Goal: Information Seeking & Learning: Learn about a topic

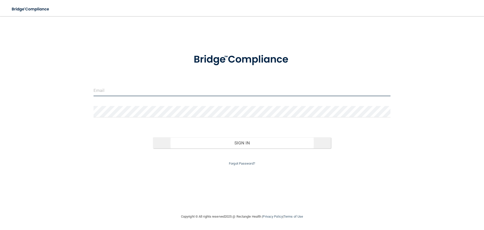
type input "[EMAIL_ADDRESS][DOMAIN_NAME]"
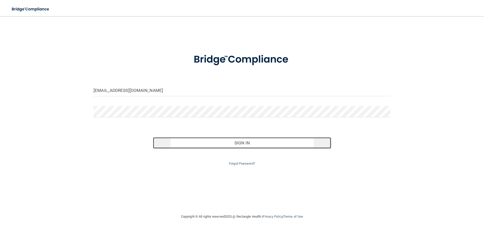
click at [243, 142] on button "Sign In" at bounding box center [242, 142] width 178 height 11
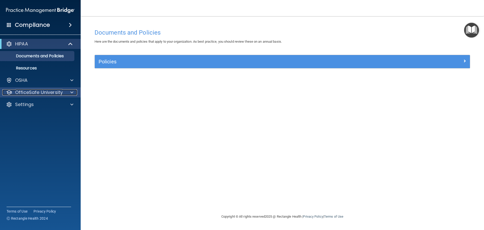
click at [30, 94] on p "OfficeSafe University" at bounding box center [39, 92] width 48 height 6
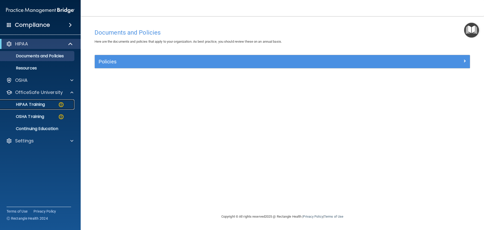
click at [34, 104] on p "HIPAA Training" at bounding box center [24, 104] width 42 height 5
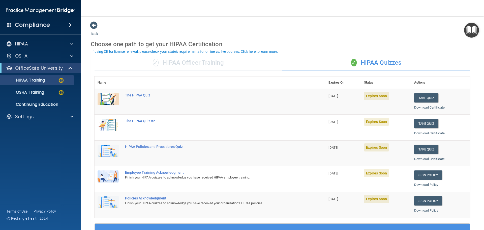
click at [137, 96] on div "The HIPAA Quiz" at bounding box center [212, 95] width 175 height 4
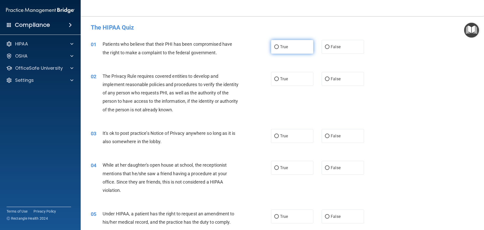
click at [275, 46] on input "True" at bounding box center [277, 47] width 5 height 4
radio input "true"
click at [275, 78] on input "True" at bounding box center [277, 79] width 5 height 4
radio input "true"
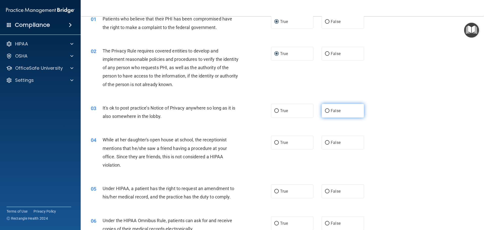
click at [327, 110] on input "False" at bounding box center [327, 111] width 5 height 4
radio input "true"
click at [325, 143] on input "False" at bounding box center [327, 143] width 5 height 4
radio input "true"
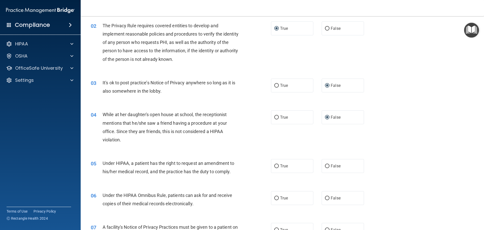
scroll to position [76, 0]
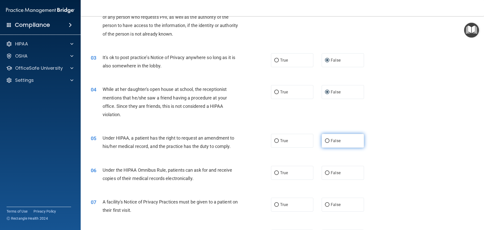
click at [325, 141] on input "False" at bounding box center [327, 141] width 5 height 4
radio input "true"
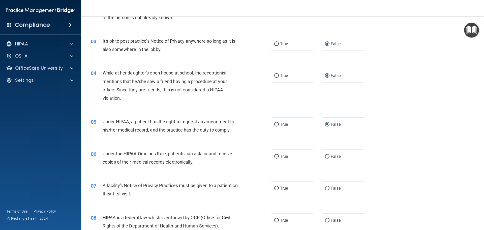
scroll to position [101, 0]
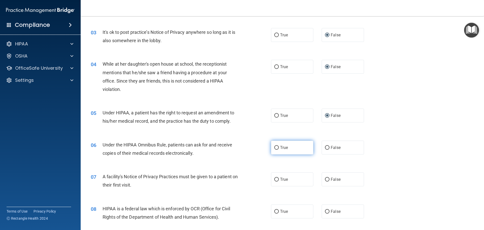
click at [276, 147] on input "True" at bounding box center [277, 148] width 5 height 4
radio input "true"
click at [275, 179] on input "True" at bounding box center [277, 180] width 5 height 4
radio input "true"
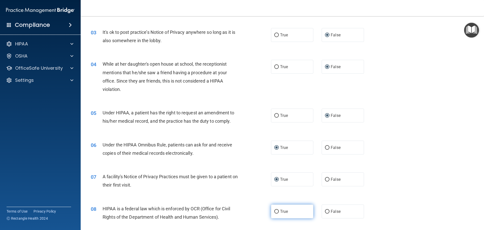
click at [275, 211] on input "True" at bounding box center [277, 212] width 5 height 4
radio input "true"
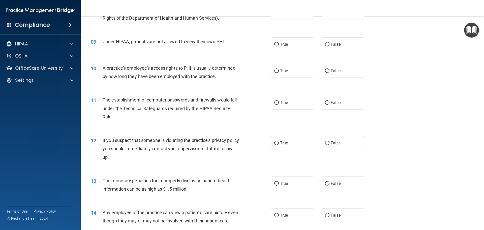
scroll to position [303, 0]
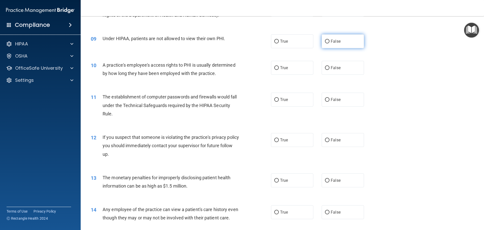
click at [325, 40] on input "False" at bounding box center [327, 42] width 5 height 4
radio input "true"
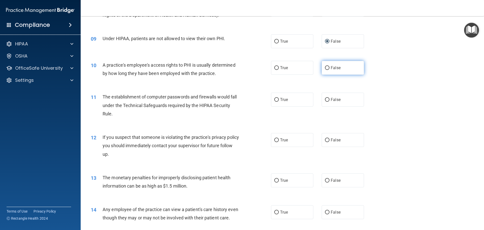
click at [325, 66] on input "False" at bounding box center [327, 68] width 5 height 4
radio input "true"
click at [275, 99] on input "True" at bounding box center [277, 100] width 5 height 4
radio input "true"
click at [275, 139] on input "True" at bounding box center [277, 140] width 5 height 4
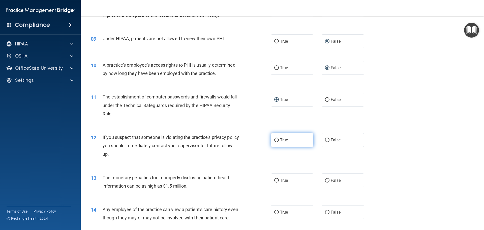
radio input "true"
click at [275, 180] on input "True" at bounding box center [277, 181] width 5 height 4
radio input "true"
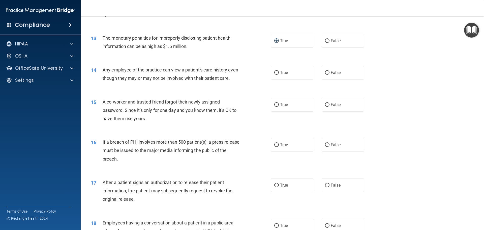
scroll to position [454, 0]
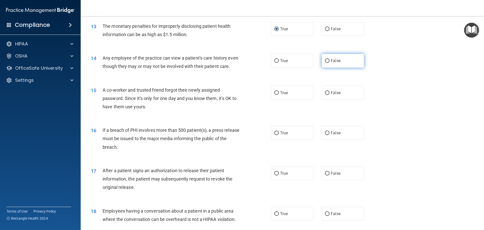
click at [325, 59] on input "False" at bounding box center [327, 61] width 5 height 4
radio input "true"
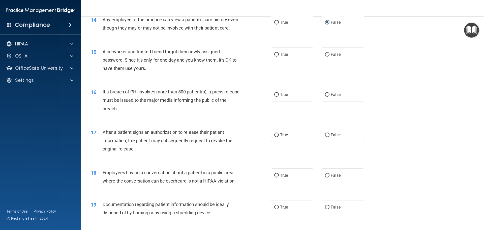
scroll to position [505, 0]
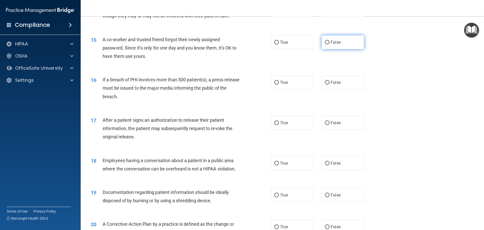
click at [325, 44] on input "False" at bounding box center [327, 43] width 5 height 4
radio input "true"
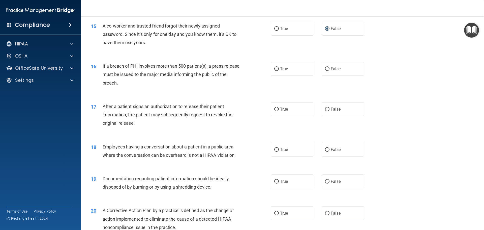
scroll to position [530, 0]
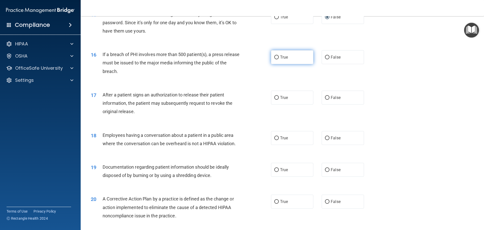
click at [275, 59] on input "True" at bounding box center [277, 58] width 5 height 4
radio input "true"
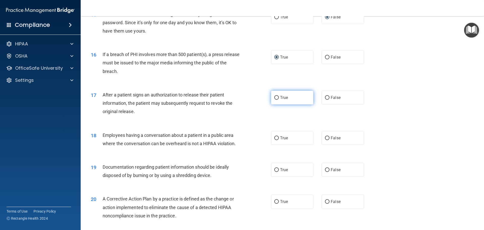
click at [275, 100] on input "True" at bounding box center [277, 98] width 5 height 4
radio input "true"
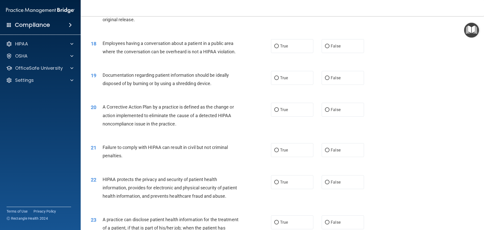
scroll to position [631, 0]
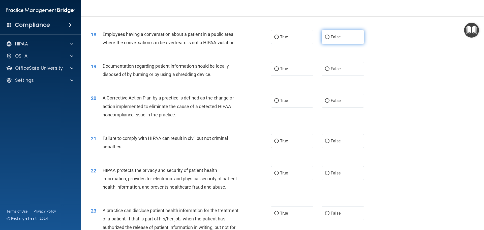
click at [325, 39] on input "False" at bounding box center [327, 37] width 5 height 4
radio input "true"
click at [275, 71] on input "True" at bounding box center [277, 69] width 5 height 4
radio input "true"
drag, startPoint x: 275, startPoint y: 109, endPoint x: 135, endPoint y: 148, distance: 145.0
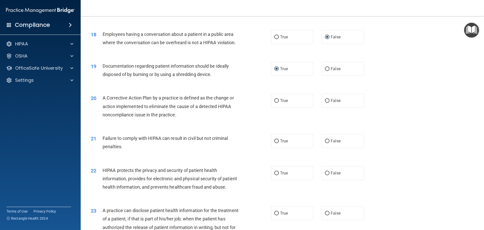
click at [373, 94] on ng-form "20 A Corrective Action Plan by a practice is defined as the change or action im…" at bounding box center [373, 94] width 0 height 0
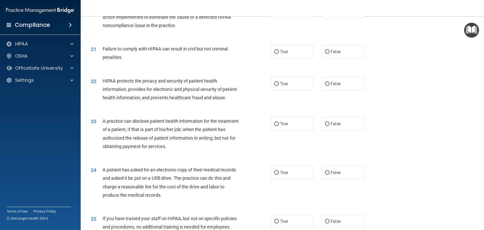
scroll to position [732, 0]
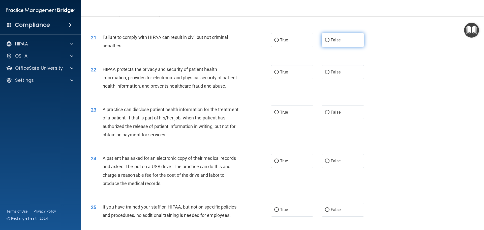
click at [326, 42] on input "False" at bounding box center [327, 40] width 5 height 4
radio input "true"
click at [275, 74] on input "True" at bounding box center [277, 72] width 5 height 4
radio input "true"
click at [325, 114] on input "False" at bounding box center [327, 113] width 5 height 4
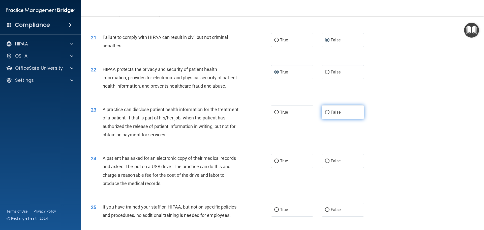
radio input "true"
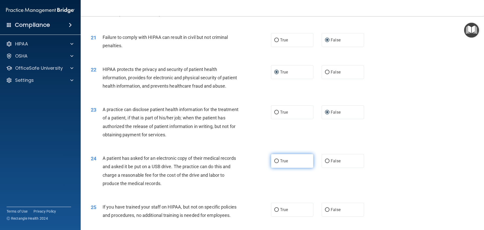
click at [276, 163] on input "True" at bounding box center [277, 161] width 5 height 4
radio input "true"
click at [325, 212] on input "False" at bounding box center [327, 210] width 5 height 4
radio input "true"
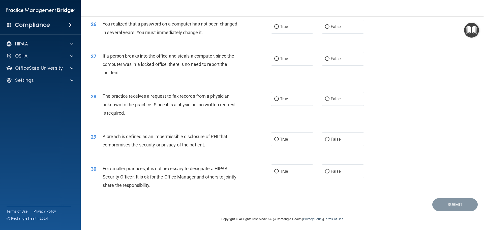
scroll to position [959, 0]
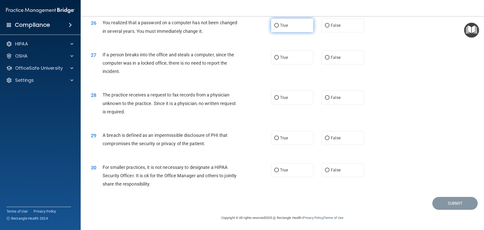
click at [275, 28] on input "True" at bounding box center [277, 26] width 5 height 4
radio input "true"
drag, startPoint x: 324, startPoint y: 62, endPoint x: 325, endPoint y: 77, distance: 15.2
click at [325, 60] on input "False" at bounding box center [327, 58] width 5 height 4
radio input "true"
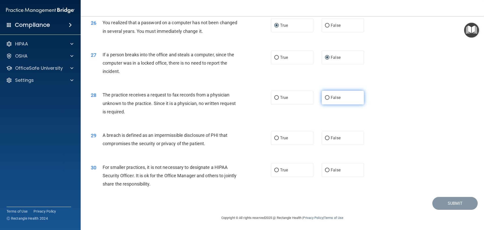
click at [325, 100] on input "False" at bounding box center [327, 98] width 5 height 4
radio input "true"
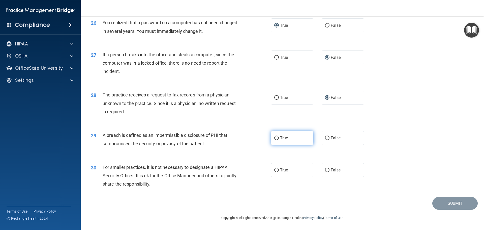
click at [275, 140] on input "True" at bounding box center [277, 138] width 5 height 4
radio input "true"
click at [326, 172] on input "False" at bounding box center [327, 170] width 5 height 4
radio input "true"
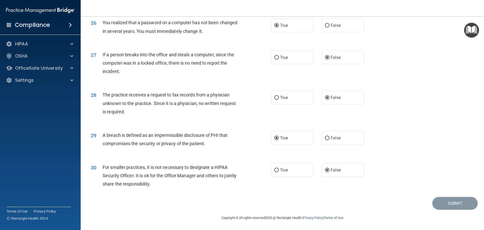
click at [416, 155] on div "29 A breach is defined as an impermissible disclosure of PHI that compromises t…" at bounding box center [282, 141] width 391 height 32
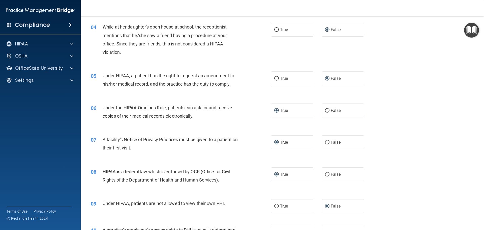
scroll to position [0, 0]
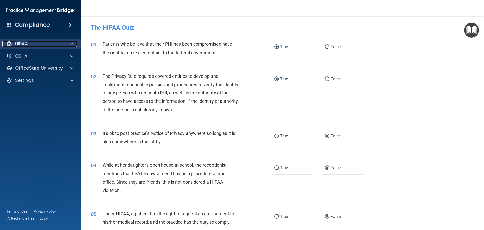
click at [71, 42] on span at bounding box center [71, 44] width 3 height 6
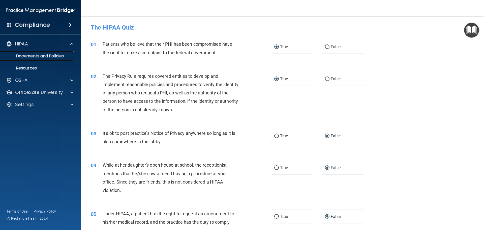
click at [37, 56] on p "Documents and Policies" at bounding box center [37, 55] width 69 height 5
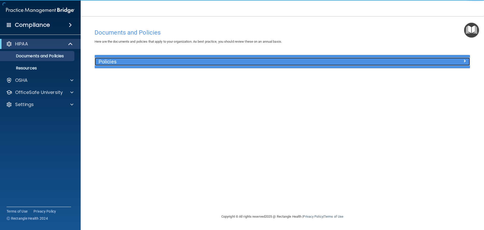
click at [111, 60] on h5 "Policies" at bounding box center [236, 62] width 274 height 6
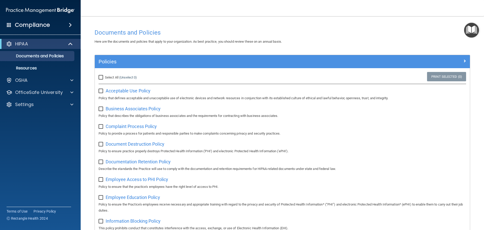
click at [100, 77] on input "Select All (Unselect 0) Unselect All" at bounding box center [102, 77] width 6 height 4
checkbox input "true"
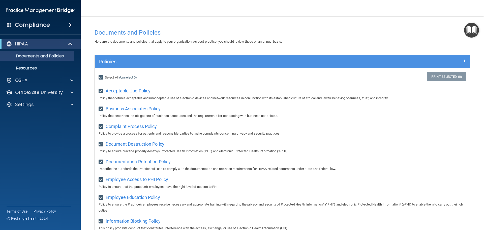
checkbox input "true"
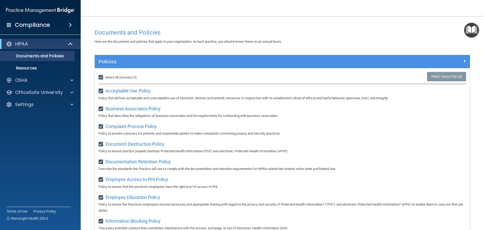
checkbox input "true"
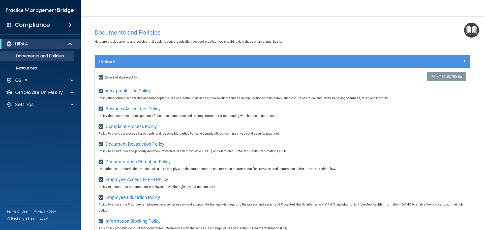
checkbox input "true"
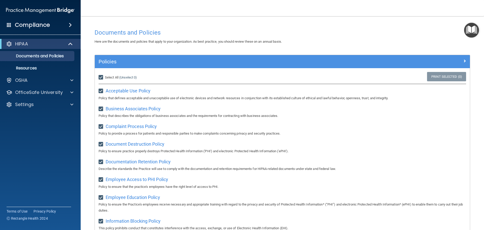
checkbox input "true"
click at [31, 68] on p "Resources" at bounding box center [37, 68] width 69 height 5
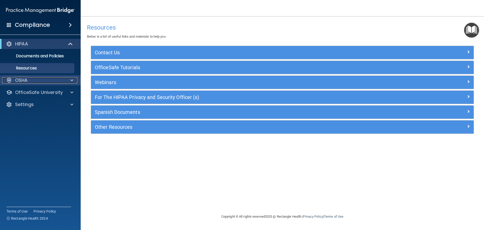
click at [71, 78] on span at bounding box center [71, 80] width 3 height 6
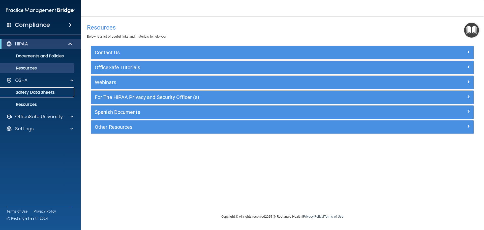
click at [48, 93] on p "Safety Data Sheets" at bounding box center [37, 92] width 69 height 5
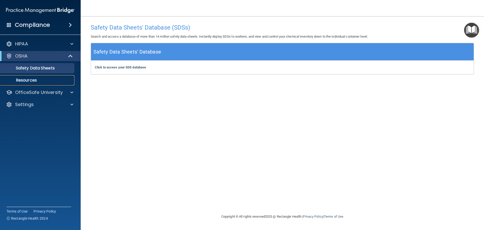
click at [34, 80] on p "Resources" at bounding box center [37, 80] width 69 height 5
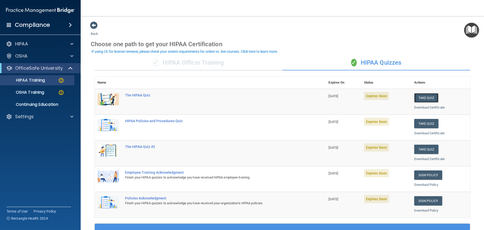
click at [426, 97] on button "Take Quiz" at bounding box center [427, 97] width 24 height 9
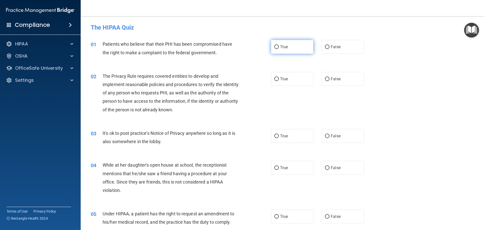
click at [273, 45] on label "True" at bounding box center [292, 47] width 42 height 14
click at [275, 47] on input "True" at bounding box center [277, 47] width 5 height 4
radio input "true"
click at [275, 78] on input "True" at bounding box center [277, 79] width 5 height 4
radio input "true"
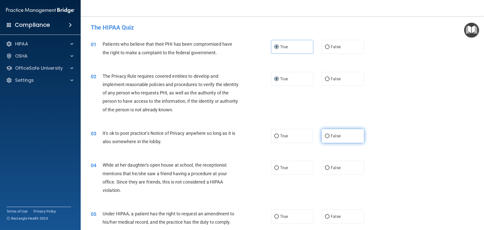
click at [325, 135] on input "False" at bounding box center [327, 136] width 5 height 4
radio input "true"
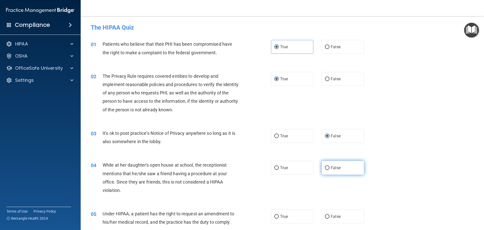
click at [325, 169] on input "False" at bounding box center [327, 168] width 5 height 4
radio input "true"
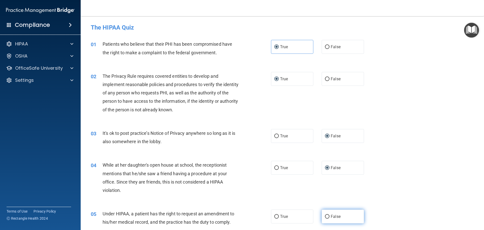
click at [325, 217] on input "False" at bounding box center [327, 217] width 5 height 4
radio input "true"
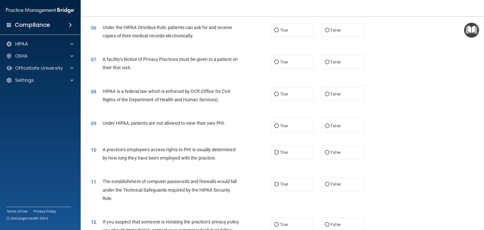
scroll to position [227, 0]
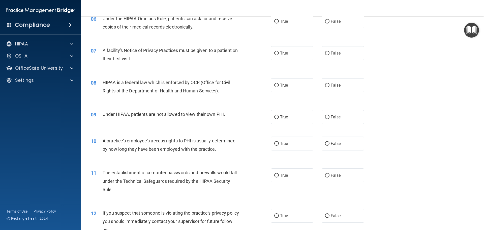
drag, startPoint x: 276, startPoint y: 21, endPoint x: 277, endPoint y: 36, distance: 15.2
click at [276, 22] on input "True" at bounding box center [277, 22] width 5 height 4
radio input "true"
click at [275, 55] on input "True" at bounding box center [277, 53] width 5 height 4
radio input "true"
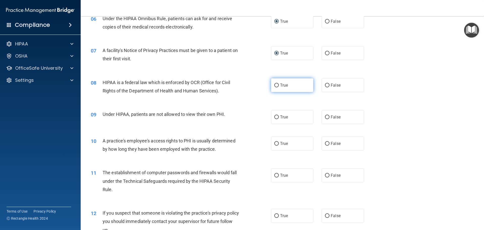
click at [276, 86] on input "True" at bounding box center [277, 86] width 5 height 4
radio input "true"
click at [326, 116] on input "False" at bounding box center [327, 117] width 5 height 4
radio input "true"
click at [326, 146] on label "False" at bounding box center [343, 144] width 42 height 14
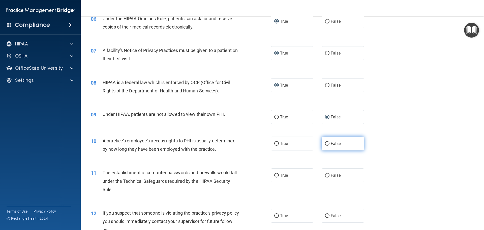
click at [326, 146] on input "False" at bounding box center [327, 144] width 5 height 4
radio input "true"
click at [275, 172] on label "True" at bounding box center [292, 175] width 42 height 14
click at [275, 174] on input "True" at bounding box center [277, 176] width 5 height 4
radio input "true"
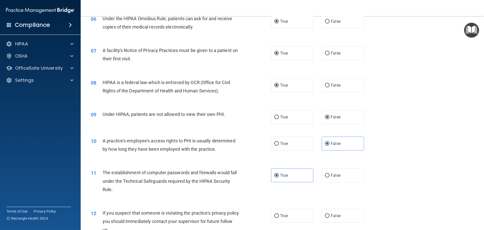
drag, startPoint x: 274, startPoint y: 214, endPoint x: 274, endPoint y: 206, distance: 7.8
click at [275, 214] on input "True" at bounding box center [277, 216] width 5 height 4
radio input "true"
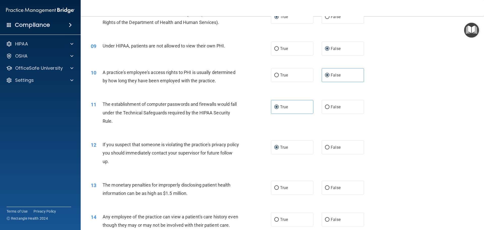
scroll to position [303, 0]
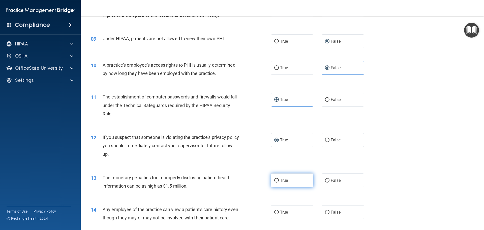
click at [276, 180] on input "True" at bounding box center [277, 181] width 5 height 4
radio input "true"
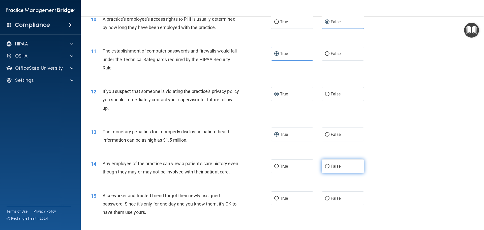
scroll to position [353, 0]
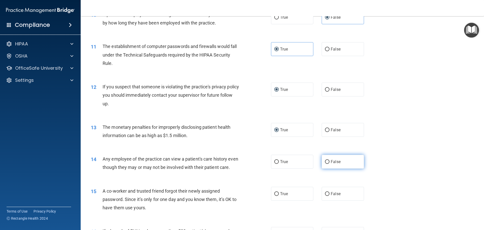
click at [326, 161] on input "False" at bounding box center [327, 162] width 5 height 4
radio input "true"
click at [326, 196] on input "False" at bounding box center [327, 194] width 5 height 4
radio input "true"
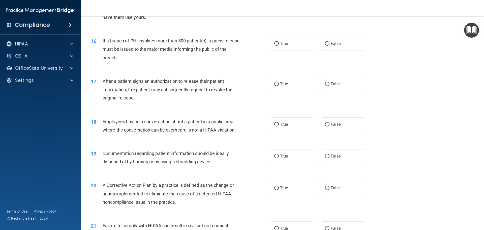
scroll to position [555, 0]
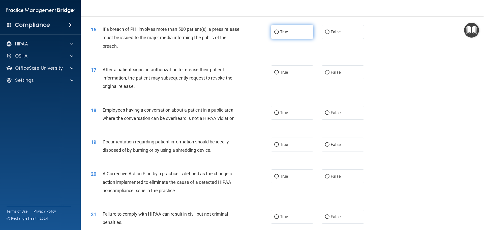
click at [275, 34] on input "True" at bounding box center [277, 32] width 5 height 4
radio input "true"
drag, startPoint x: 275, startPoint y: 81, endPoint x: 291, endPoint y: 100, distance: 24.8
click at [275, 79] on label "True" at bounding box center [292, 72] width 42 height 14
click at [275, 74] on input "True" at bounding box center [277, 73] width 5 height 4
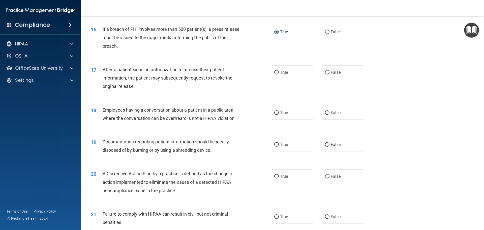
radio input "true"
click at [326, 115] on input "False" at bounding box center [327, 113] width 5 height 4
radio input "true"
drag, startPoint x: 275, startPoint y: 152, endPoint x: 275, endPoint y: 156, distance: 3.8
click at [275, 147] on input "True" at bounding box center [277, 145] width 5 height 4
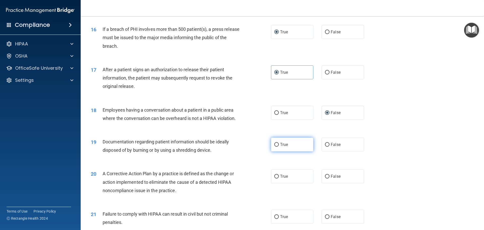
radio input "true"
click at [276, 178] on input "True" at bounding box center [277, 177] width 5 height 4
radio input "true"
click at [327, 219] on input "False" at bounding box center [327, 217] width 5 height 4
radio input "true"
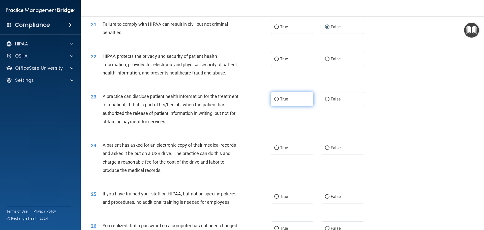
scroll to position [757, 0]
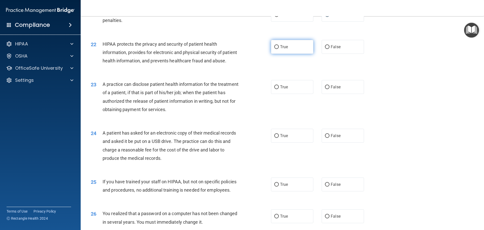
click at [276, 49] on input "True" at bounding box center [277, 47] width 5 height 4
radio input "true"
drag, startPoint x: 326, startPoint y: 102, endPoint x: 309, endPoint y: 120, distance: 24.6
click at [326, 89] on input "False" at bounding box center [327, 87] width 5 height 4
radio input "true"
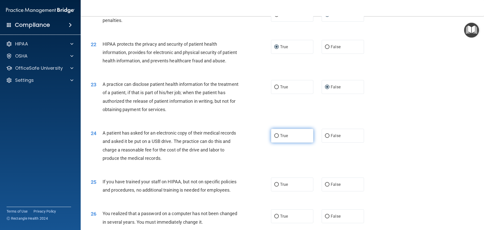
click at [276, 138] on input "True" at bounding box center [277, 136] width 5 height 4
radio input "true"
click at [326, 186] on input "False" at bounding box center [327, 185] width 5 height 4
radio input "true"
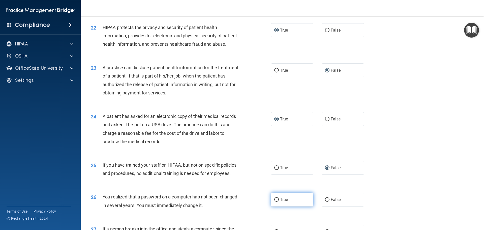
scroll to position [858, 0]
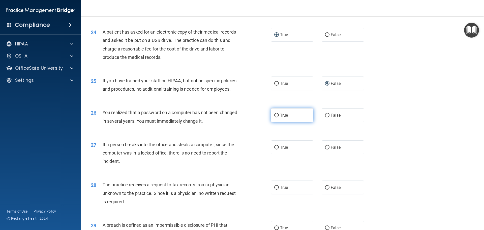
click at [275, 117] on input "True" at bounding box center [277, 116] width 5 height 4
radio input "true"
drag, startPoint x: 325, startPoint y: 164, endPoint x: 328, endPoint y: 186, distance: 22.7
click at [325, 149] on input "False" at bounding box center [327, 148] width 5 height 4
radio input "true"
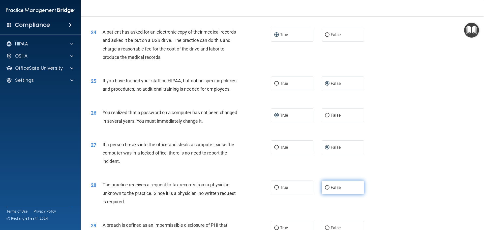
click at [326, 190] on input "False" at bounding box center [327, 188] width 5 height 4
radio input "true"
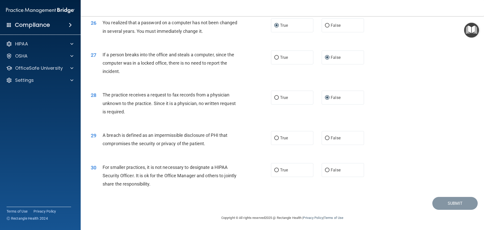
scroll to position [959, 0]
click at [276, 140] on input "True" at bounding box center [277, 138] width 5 height 4
radio input "true"
click at [326, 172] on input "False" at bounding box center [327, 170] width 5 height 4
radio input "true"
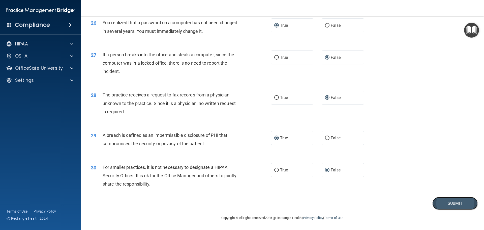
click at [451, 206] on button "Submit" at bounding box center [455, 203] width 45 height 13
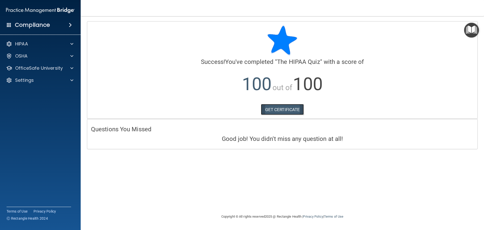
click at [273, 109] on link "GET CERTIFICATE" at bounding box center [282, 109] width 43 height 11
click at [72, 43] on span at bounding box center [71, 44] width 3 height 6
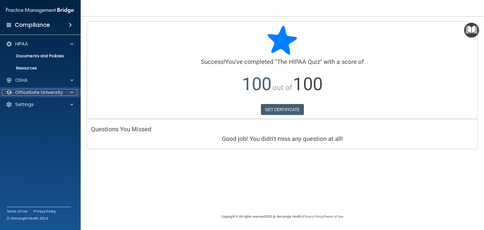
click at [73, 92] on span at bounding box center [71, 92] width 3 height 6
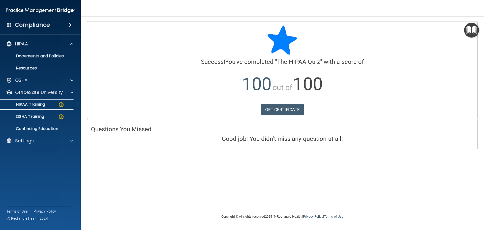
click at [42, 105] on p "HIPAA Training" at bounding box center [24, 104] width 42 height 5
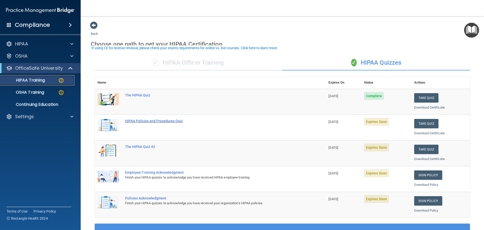
scroll to position [25, 0]
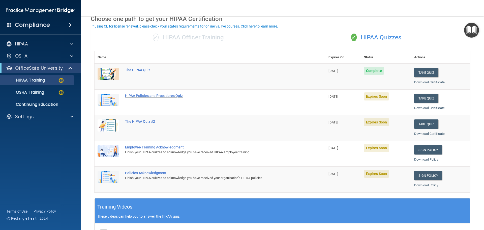
click at [140, 96] on div "HIPAA Policies and Procedures Quiz" at bounding box center [212, 96] width 175 height 4
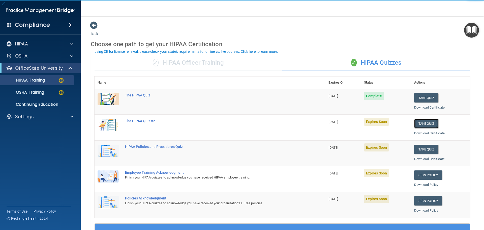
click at [422, 124] on button "Take Quiz" at bounding box center [427, 123] width 24 height 9
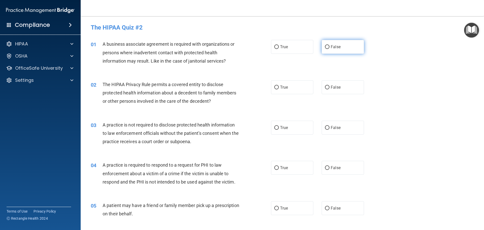
click at [325, 46] on input "False" at bounding box center [327, 47] width 5 height 4
radio input "true"
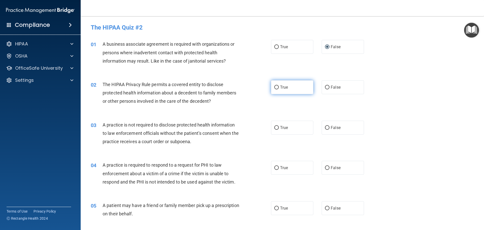
drag, startPoint x: 275, startPoint y: 87, endPoint x: 280, endPoint y: 86, distance: 5.1
click at [275, 87] on input "True" at bounding box center [277, 88] width 5 height 4
radio input "true"
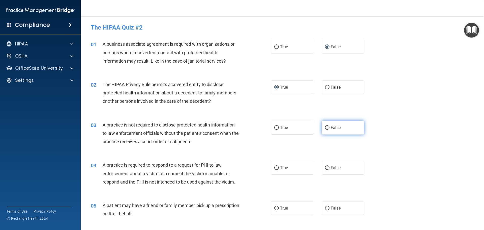
click at [325, 127] on input "False" at bounding box center [327, 128] width 5 height 4
radio input "true"
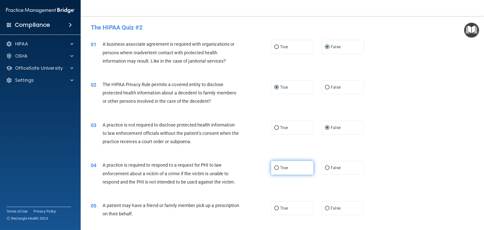
click at [275, 167] on input "True" at bounding box center [277, 168] width 5 height 4
radio input "true"
drag, startPoint x: 274, startPoint y: 208, endPoint x: 276, endPoint y: 164, distance: 44.7
click at [275, 208] on input "True" at bounding box center [277, 208] width 5 height 4
radio input "true"
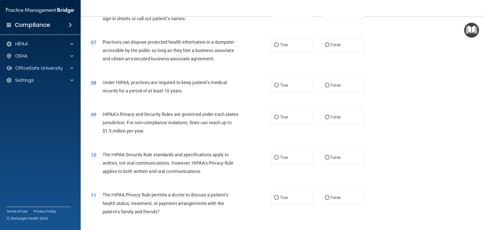
scroll to position [202, 0]
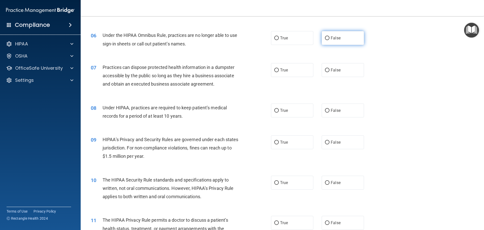
click at [326, 37] on input "False" at bounding box center [327, 38] width 5 height 4
radio input "true"
click at [325, 69] on input "False" at bounding box center [327, 70] width 5 height 4
radio input "true"
click at [325, 110] on input "False" at bounding box center [327, 111] width 5 height 4
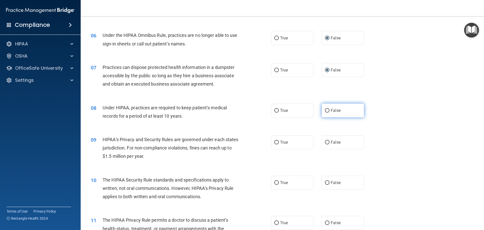
radio input "true"
click at [325, 143] on input "False" at bounding box center [327, 143] width 5 height 4
radio input "true"
click at [325, 181] on input "False" at bounding box center [327, 183] width 5 height 4
radio input "true"
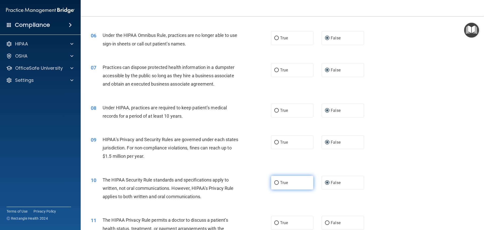
click at [275, 181] on input "True" at bounding box center [277, 183] width 5 height 4
radio input "true"
radio input "false"
click at [275, 223] on input "True" at bounding box center [277, 223] width 5 height 4
radio input "true"
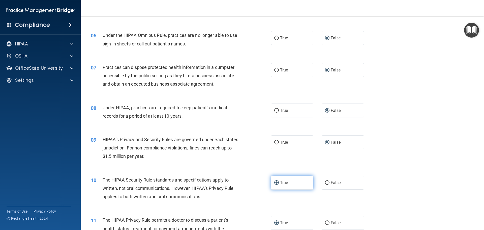
scroll to position [252, 0]
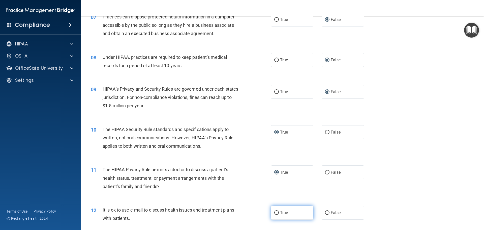
click at [275, 211] on input "True" at bounding box center [277, 213] width 5 height 4
radio input "true"
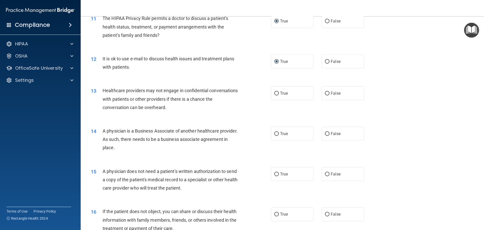
scroll to position [404, 0]
click at [325, 92] on input "False" at bounding box center [327, 93] width 5 height 4
radio input "true"
click at [325, 134] on input "False" at bounding box center [327, 134] width 5 height 4
radio input "true"
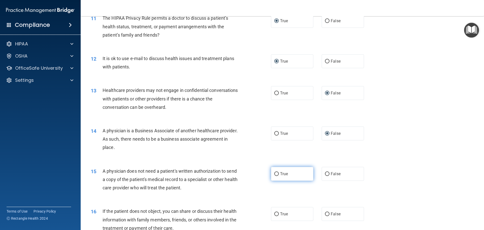
click at [275, 173] on input "True" at bounding box center [277, 174] width 5 height 4
radio input "true"
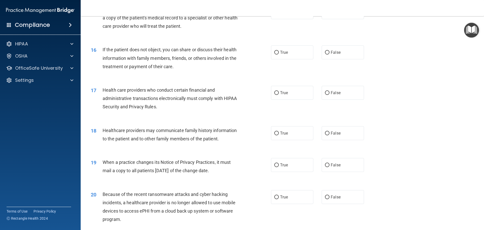
scroll to position [580, 0]
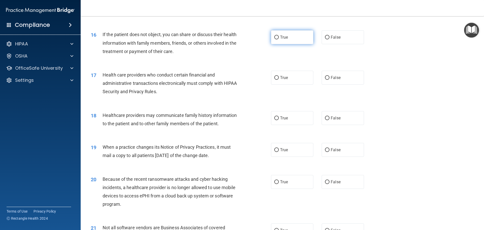
click at [276, 36] on label "True" at bounding box center [292, 37] width 42 height 14
click at [276, 36] on input "True" at bounding box center [277, 38] width 5 height 4
radio input "true"
click at [276, 76] on input "True" at bounding box center [277, 78] width 5 height 4
radio input "true"
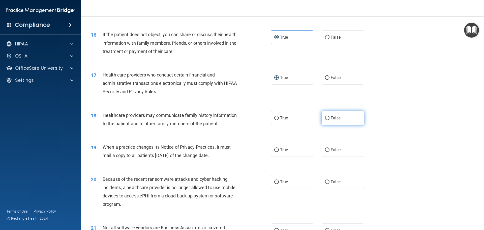
click at [325, 117] on input "False" at bounding box center [327, 118] width 5 height 4
radio input "true"
click at [325, 150] on input "False" at bounding box center [327, 150] width 5 height 4
radio input "true"
click at [325, 181] on input "False" at bounding box center [327, 182] width 5 height 4
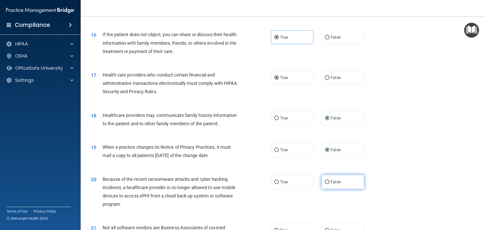
radio input "true"
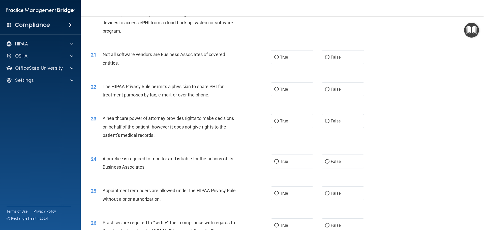
scroll to position [757, 0]
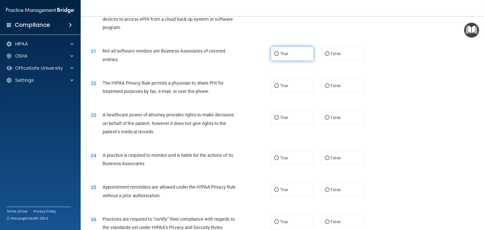
click at [277, 53] on input "True" at bounding box center [277, 54] width 5 height 4
radio input "true"
click at [276, 86] on input "True" at bounding box center [277, 86] width 5 height 4
radio input "true"
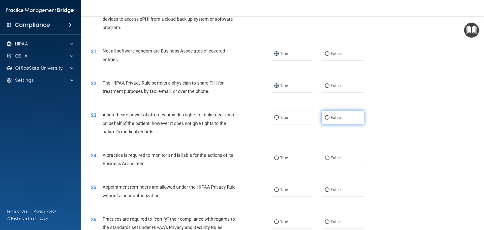
click at [325, 118] on input "False" at bounding box center [327, 118] width 5 height 4
radio input "true"
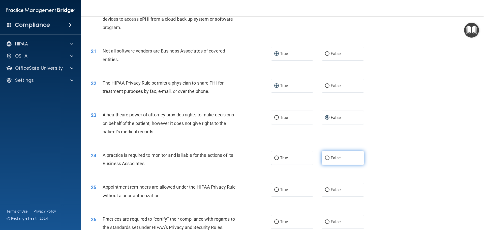
click at [325, 157] on input "False" at bounding box center [327, 158] width 5 height 4
radio input "true"
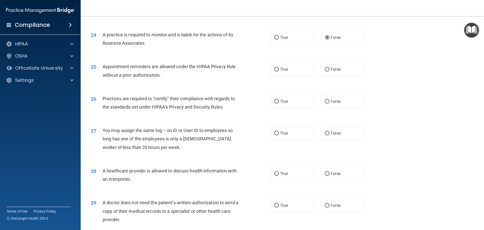
scroll to position [883, 0]
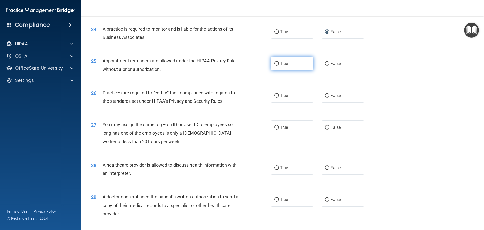
click at [275, 65] on input "True" at bounding box center [277, 64] width 5 height 4
radio input "true"
click at [326, 95] on input "False" at bounding box center [327, 96] width 5 height 4
radio input "true"
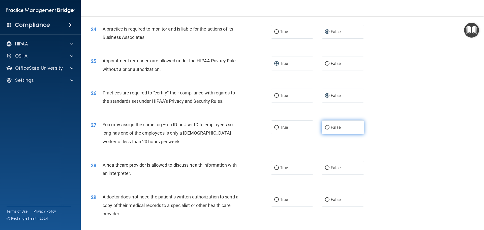
click at [325, 127] on input "False" at bounding box center [327, 128] width 5 height 4
radio input "true"
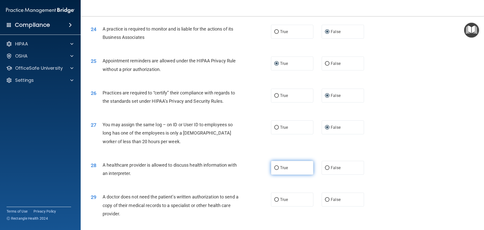
click at [276, 166] on input "True" at bounding box center [277, 168] width 5 height 4
radio input "true"
click at [276, 198] on input "True" at bounding box center [277, 200] width 5 height 4
radio input "true"
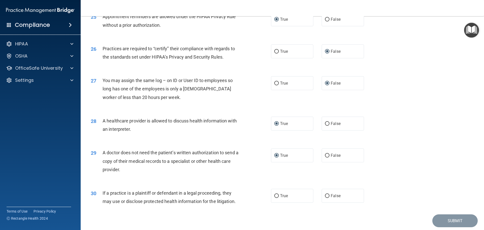
scroll to position [934, 0]
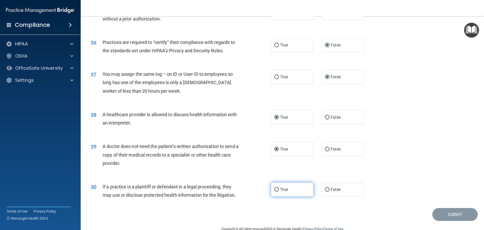
click at [276, 188] on input "True" at bounding box center [277, 190] width 5 height 4
radio input "true"
click at [449, 213] on button "Submit" at bounding box center [455, 214] width 45 height 13
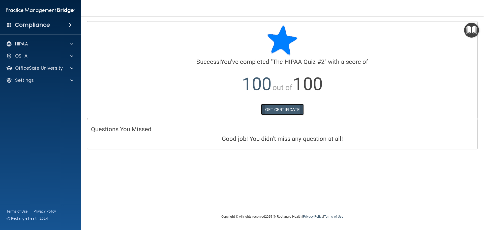
click at [285, 111] on link "GET CERTIFICATE" at bounding box center [282, 109] width 43 height 11
click at [72, 68] on span at bounding box center [71, 68] width 3 height 6
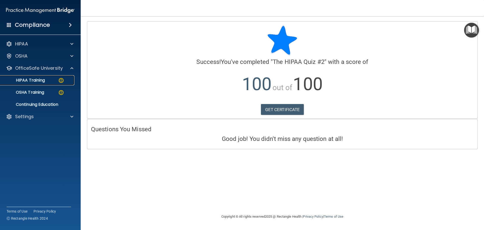
click at [35, 82] on p "HIPAA Training" at bounding box center [24, 80] width 42 height 5
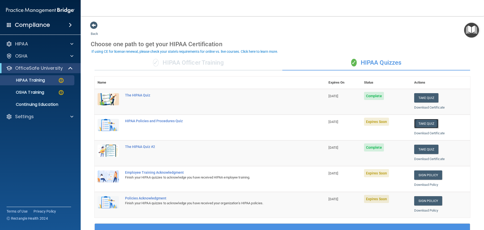
click at [421, 123] on button "Take Quiz" at bounding box center [427, 123] width 24 height 9
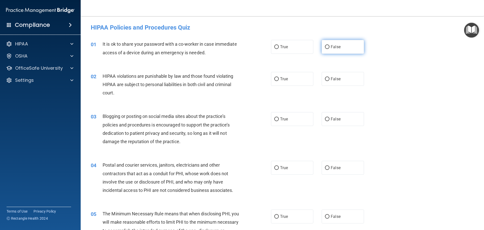
click at [325, 45] on input "False" at bounding box center [327, 47] width 5 height 4
radio input "true"
click at [276, 78] on input "True" at bounding box center [277, 79] width 5 height 4
radio input "true"
click at [325, 119] on input "False" at bounding box center [327, 119] width 5 height 4
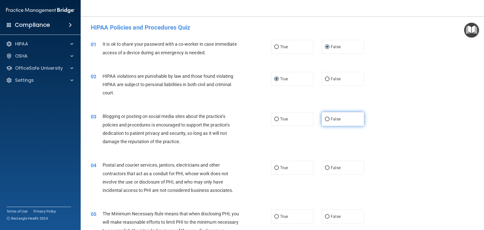
radio input "true"
click at [275, 167] on input "True" at bounding box center [277, 168] width 5 height 4
radio input "true"
click at [275, 216] on input "True" at bounding box center [277, 217] width 5 height 4
radio input "true"
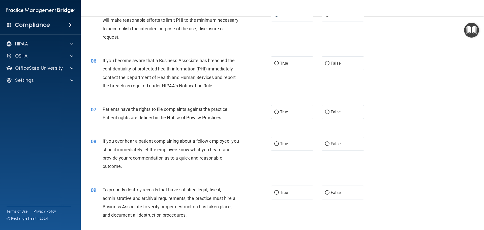
scroll to position [227, 0]
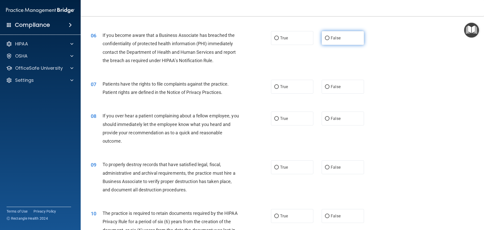
click at [325, 37] on input "False" at bounding box center [327, 38] width 5 height 4
radio input "true"
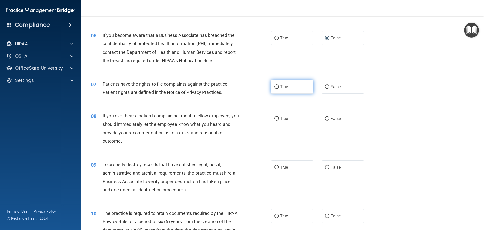
click at [276, 87] on input "True" at bounding box center [277, 87] width 5 height 4
radio input "true"
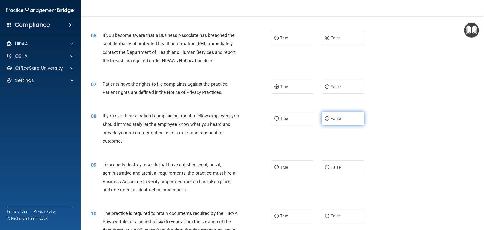
click at [325, 118] on input "False" at bounding box center [327, 119] width 5 height 4
radio input "true"
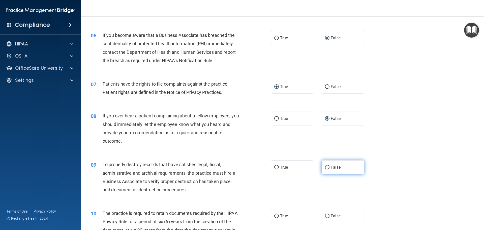
click at [326, 168] on input "False" at bounding box center [327, 168] width 5 height 4
radio input "true"
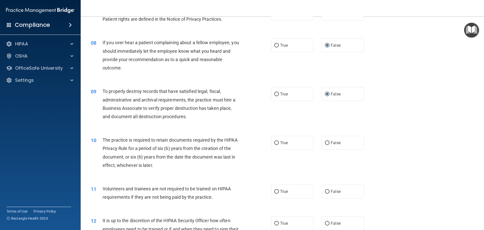
scroll to position [303, 0]
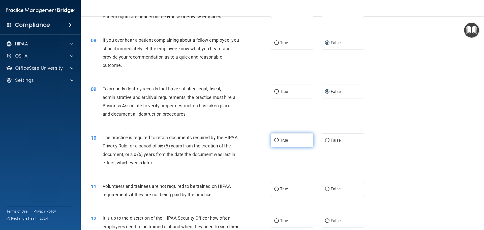
drag, startPoint x: 275, startPoint y: 141, endPoint x: 286, endPoint y: 141, distance: 11.1
click at [276, 141] on input "True" at bounding box center [277, 141] width 5 height 4
radio input "true"
click at [326, 187] on input "False" at bounding box center [327, 189] width 5 height 4
radio input "true"
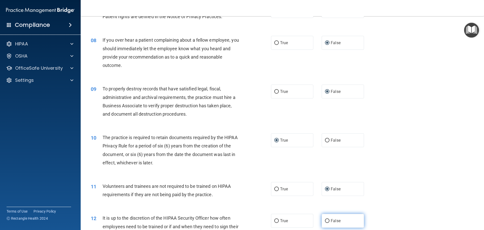
click at [325, 220] on input "False" at bounding box center [327, 221] width 5 height 4
radio input "true"
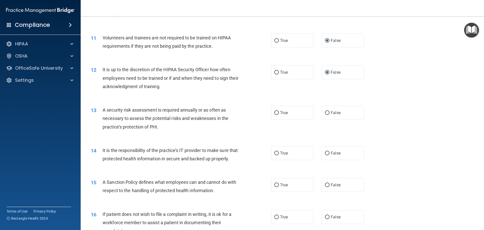
scroll to position [454, 0]
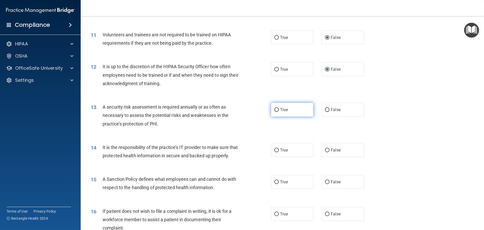
click at [275, 109] on input "True" at bounding box center [277, 110] width 5 height 4
radio input "true"
click at [326, 150] on input "False" at bounding box center [327, 150] width 5 height 4
radio input "true"
click at [325, 184] on input "False" at bounding box center [327, 182] width 5 height 4
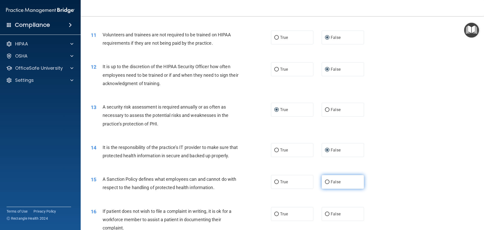
radio input "true"
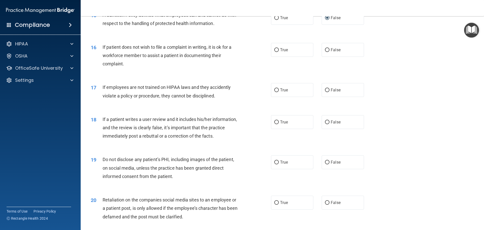
scroll to position [631, 0]
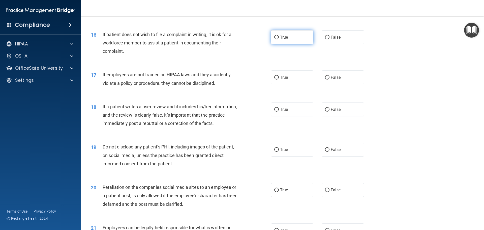
click at [275, 39] on input "True" at bounding box center [277, 38] width 5 height 4
radio input "true"
drag, startPoint x: 326, startPoint y: 86, endPoint x: 325, endPoint y: 103, distance: 17.4
click at [326, 79] on input "False" at bounding box center [327, 78] width 5 height 4
radio input "true"
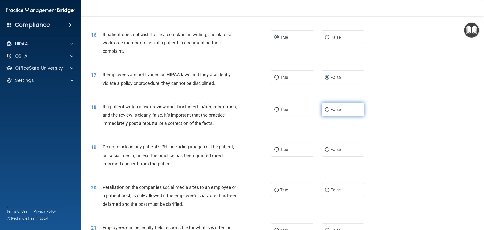
click at [325, 112] on input "False" at bounding box center [327, 110] width 5 height 4
radio input "true"
click at [275, 152] on input "True" at bounding box center [277, 150] width 5 height 4
radio input "true"
click at [326, 192] on input "False" at bounding box center [327, 190] width 5 height 4
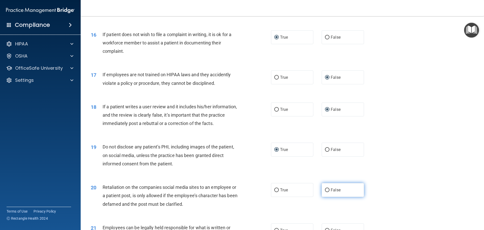
radio input "true"
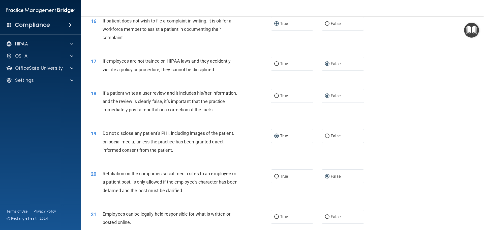
scroll to position [656, 0]
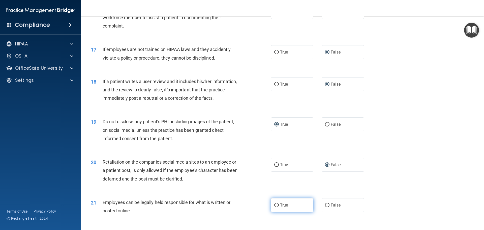
click at [276, 207] on input "True" at bounding box center [277, 205] width 5 height 4
radio input "true"
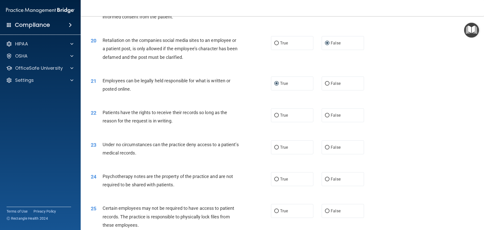
scroll to position [782, 0]
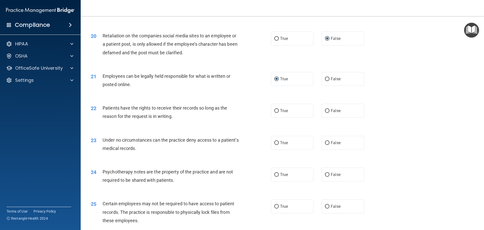
drag, startPoint x: 325, startPoint y: 119, endPoint x: 322, endPoint y: 141, distance: 22.2
click at [325, 118] on label "False" at bounding box center [343, 111] width 42 height 14
click at [325, 113] on input "False" at bounding box center [327, 111] width 5 height 4
radio input "true"
click at [325, 145] on input "False" at bounding box center [327, 143] width 5 height 4
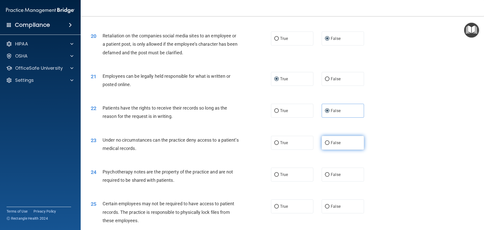
radio input "true"
click at [276, 177] on input "True" at bounding box center [277, 175] width 5 height 4
radio input "true"
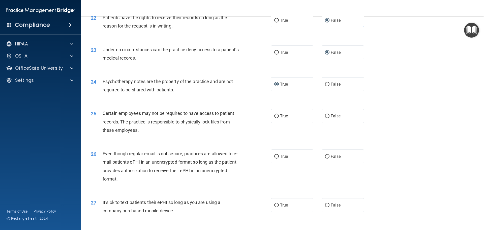
scroll to position [883, 0]
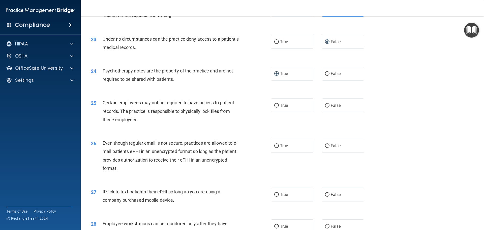
drag, startPoint x: 273, startPoint y: 113, endPoint x: 275, endPoint y: 133, distance: 20.0
click at [275, 107] on input "True" at bounding box center [277, 106] width 5 height 4
radio input "true"
click at [275, 148] on input "True" at bounding box center [277, 146] width 5 height 4
radio input "true"
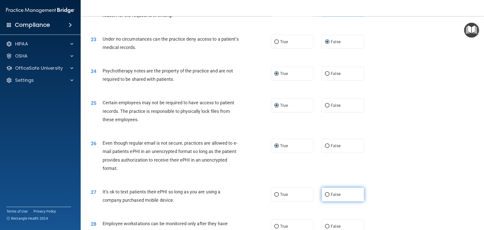
click at [325, 197] on input "False" at bounding box center [327, 195] width 5 height 4
radio input "true"
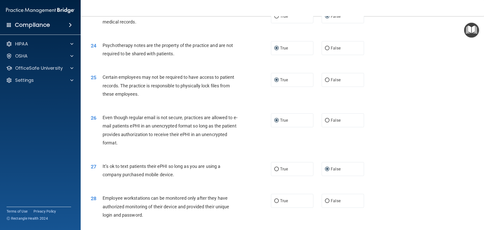
scroll to position [984, 0]
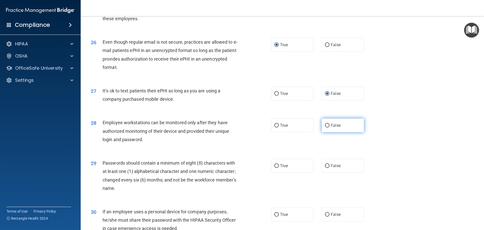
click at [325, 127] on input "False" at bounding box center [327, 126] width 5 height 4
radio input "true"
drag, startPoint x: 274, startPoint y: 175, endPoint x: 298, endPoint y: 179, distance: 24.2
click at [276, 168] on input "True" at bounding box center [277, 166] width 5 height 4
radio input "true"
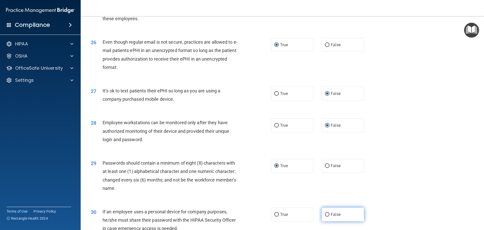
click at [325, 217] on input "False" at bounding box center [327, 215] width 5 height 4
radio input "true"
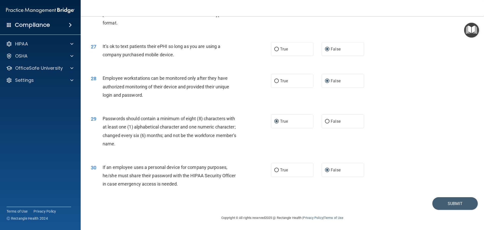
scroll to position [1037, 0]
click at [444, 204] on button "Submit" at bounding box center [455, 203] width 45 height 13
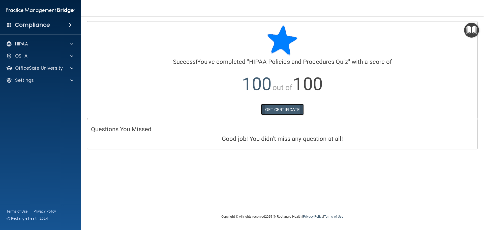
click at [272, 111] on link "GET CERTIFICATE" at bounding box center [282, 109] width 43 height 11
